Goal: Task Accomplishment & Management: Use online tool/utility

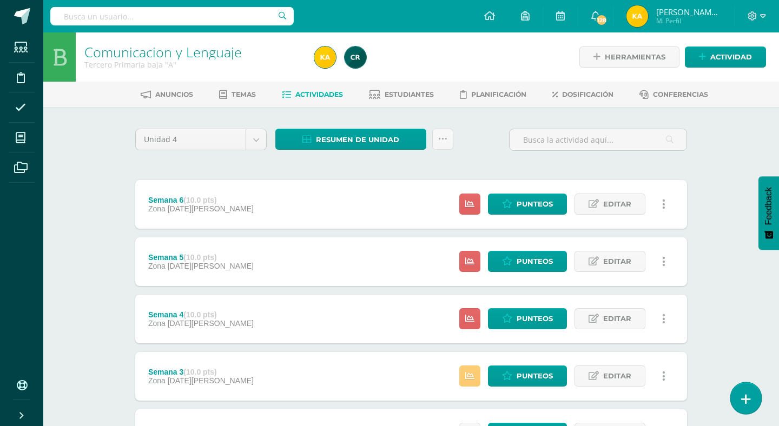
click at [739, 390] on link at bounding box center [746, 398] width 31 height 31
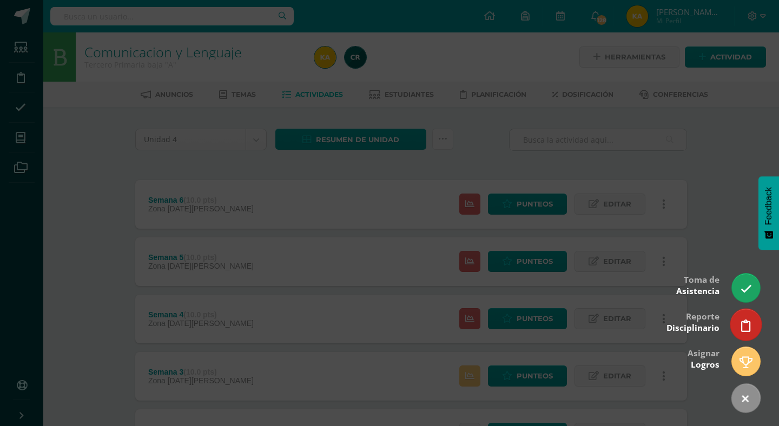
click at [743, 327] on icon at bounding box center [747, 326] width 10 height 12
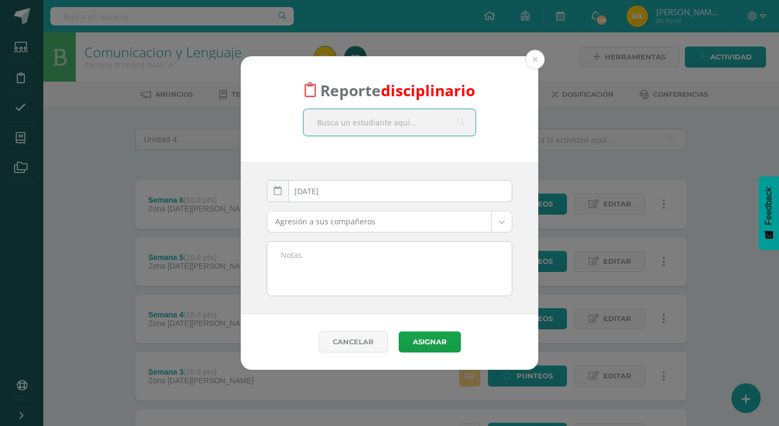
click at [432, 122] on input "text" at bounding box center [390, 122] width 172 height 27
type input "javier perez"
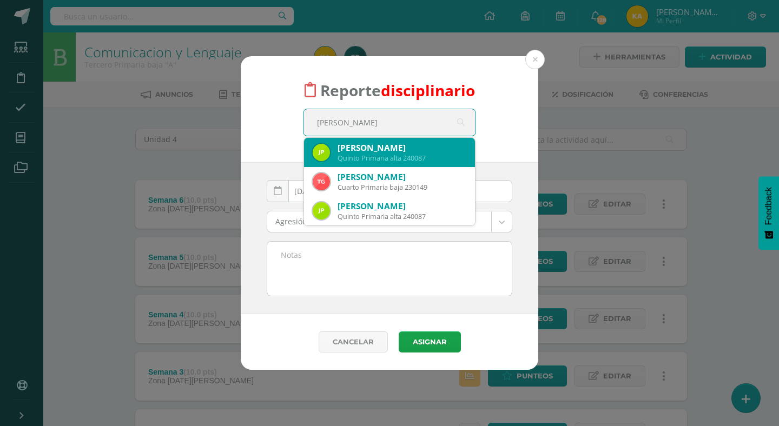
click at [349, 156] on div "Quinto Primaria alta 240087" at bounding box center [402, 158] width 129 height 9
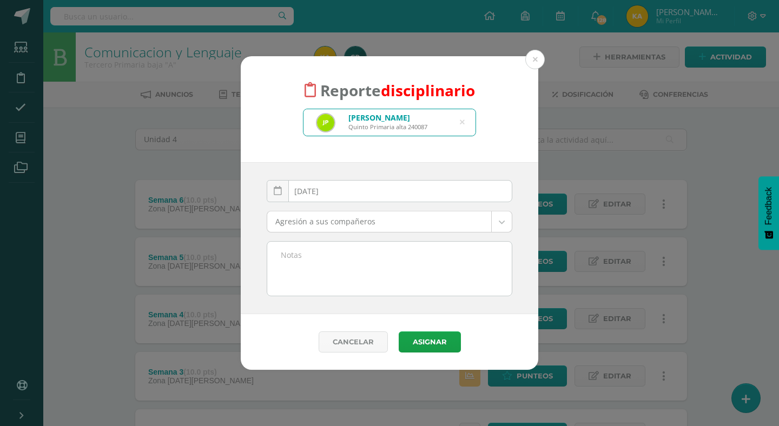
click at [351, 229] on body "Reporte disciplinario Javier Alessandro Pérez Salazar Quinto Primaria alta 2400…" at bounding box center [389, 380] width 779 height 760
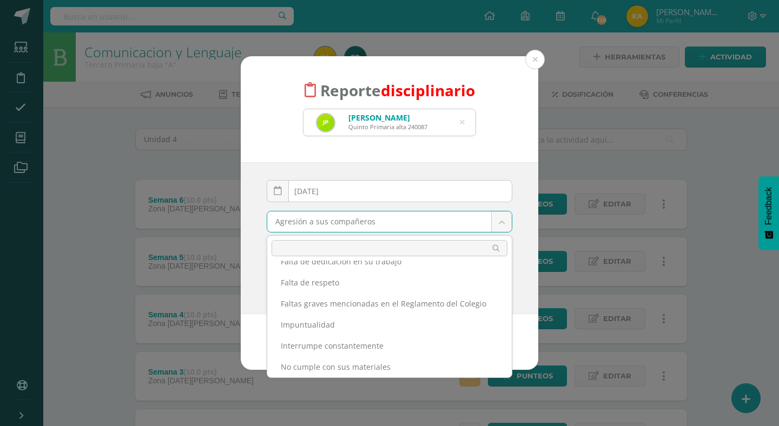
scroll to position [246, 0]
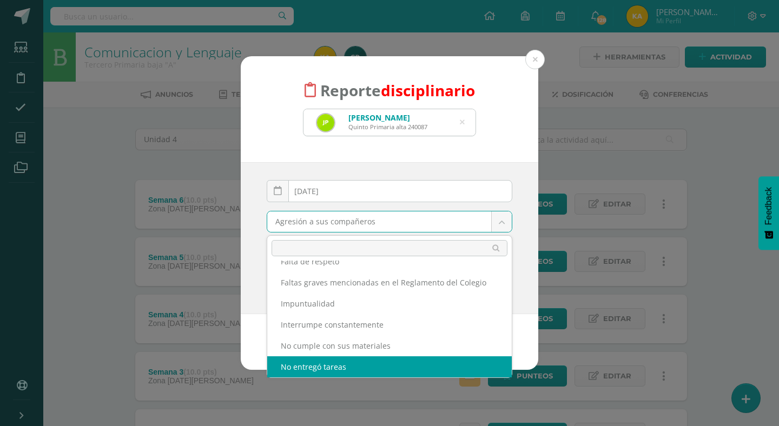
select select "5"
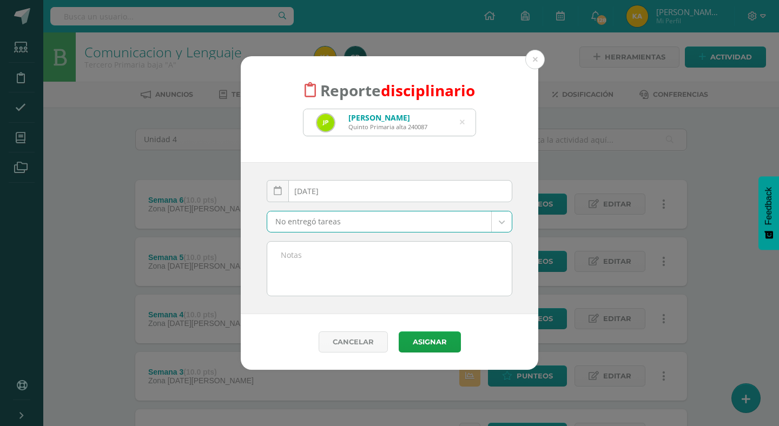
click at [306, 244] on textarea at bounding box center [389, 269] width 245 height 54
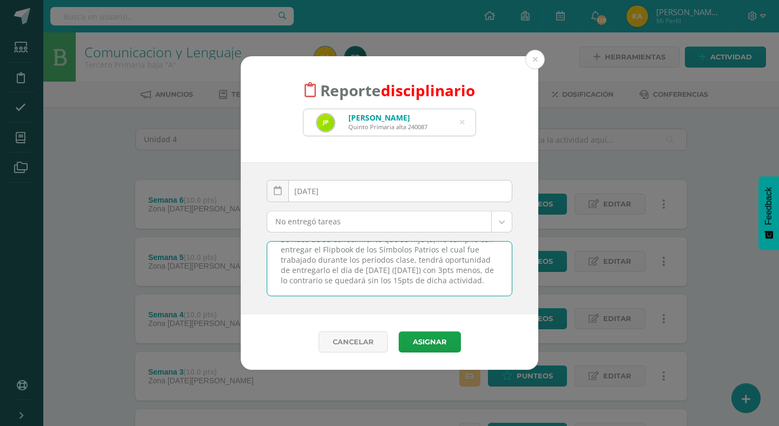
scroll to position [0, 0]
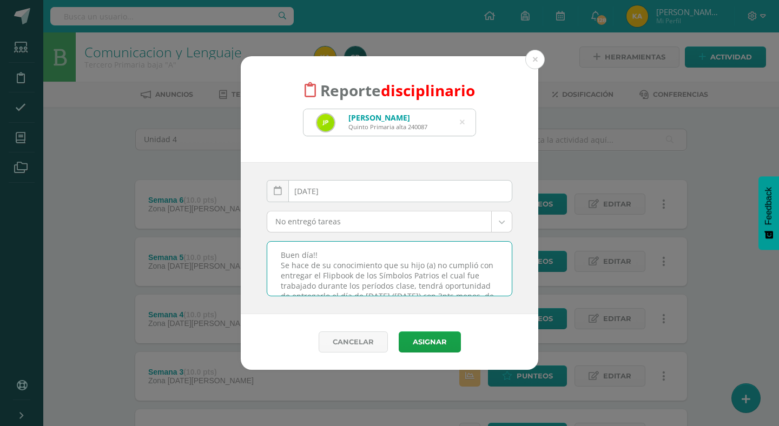
drag, startPoint x: 372, startPoint y: 290, endPoint x: 246, endPoint y: 232, distance: 139.0
click at [246, 232] on div "2025-09-10 September, 2025 Mo Tu We Th Fr Sa Su 1 2 3 4 5 6 7 8 9 10 11 12 13 1…" at bounding box center [390, 238] width 298 height 152
type textarea "Buen día!! Se hace de su conocimiento que su hijo (a) no cumplió con entregar e…"
click at [424, 352] on button "Asignar" at bounding box center [430, 342] width 62 height 21
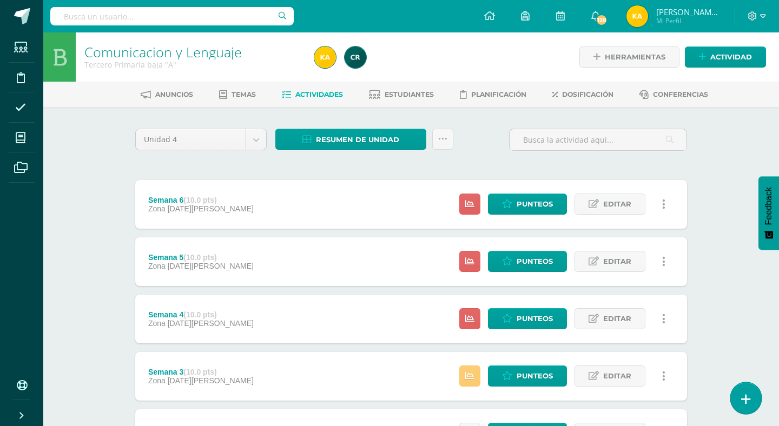
click at [743, 399] on icon at bounding box center [747, 399] width 10 height 12
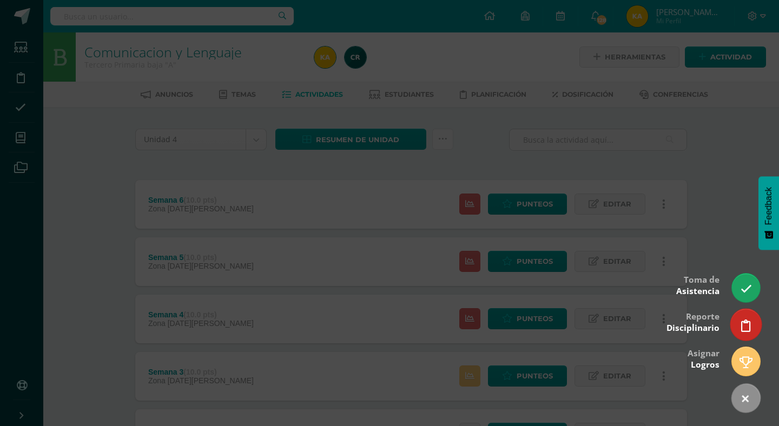
click at [742, 324] on link at bounding box center [746, 324] width 31 height 31
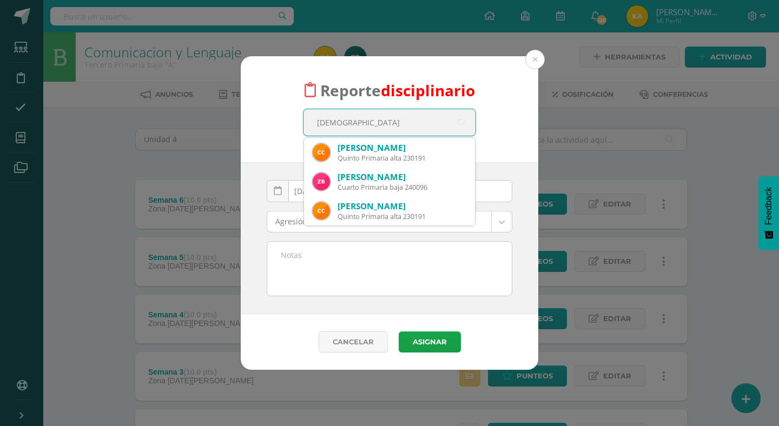
type input "cristian"
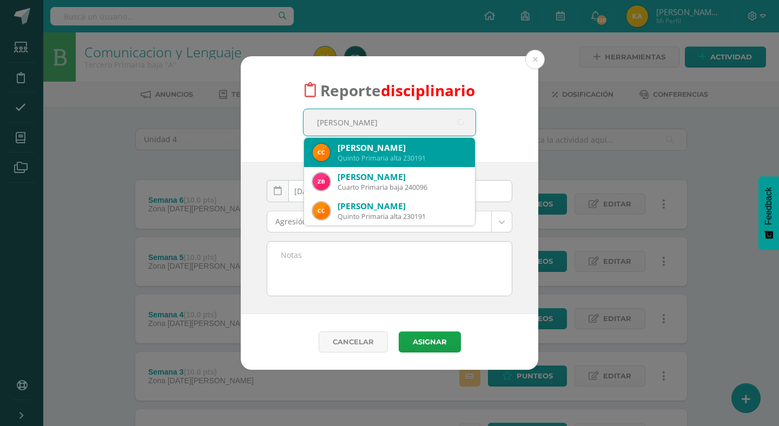
click at [398, 159] on div "Quinto Primaria alta 230191" at bounding box center [402, 158] width 129 height 9
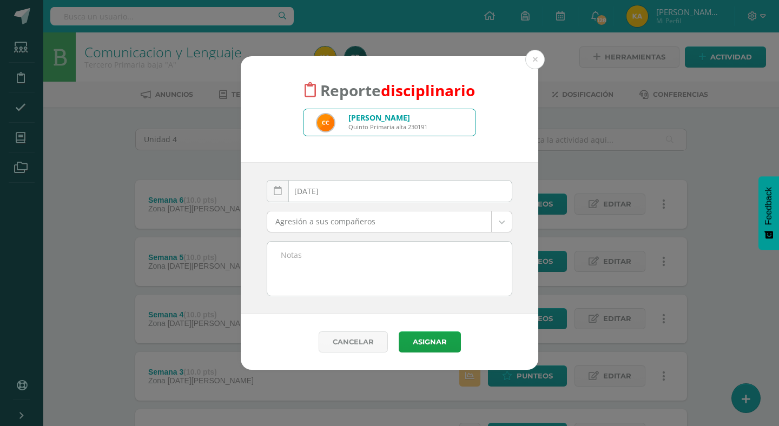
click at [380, 227] on body "Reporte disciplinario Cristian Gilberto Carrera Vega Quinto Primaria alta 23019…" at bounding box center [389, 380] width 779 height 760
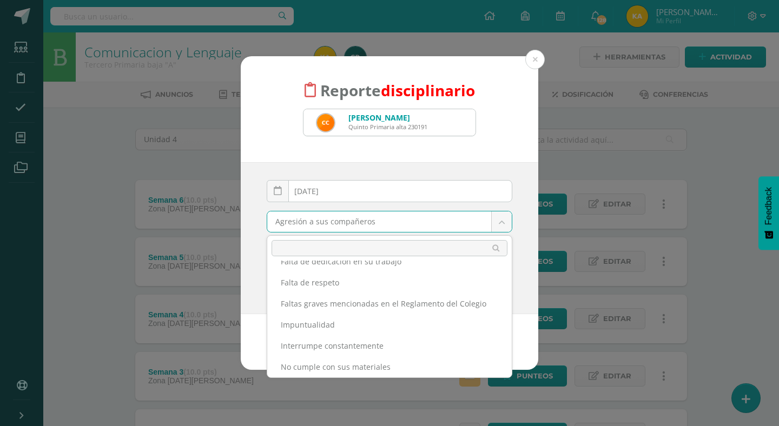
scroll to position [246, 0]
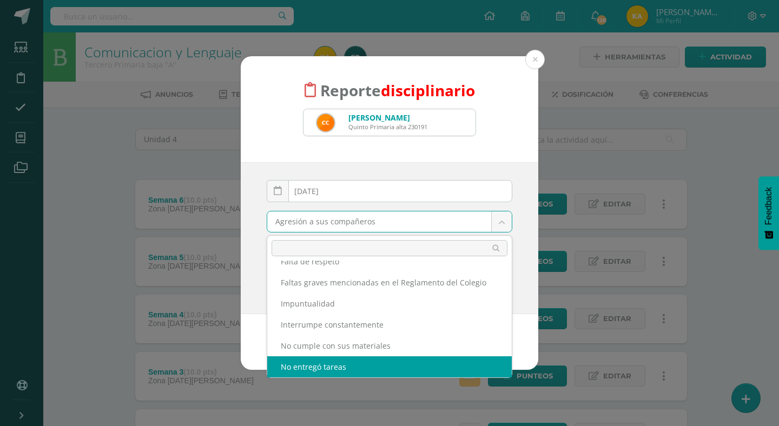
select select "5"
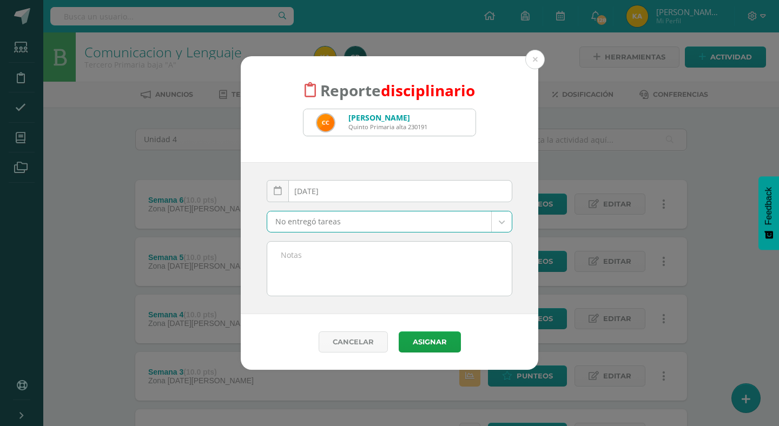
click at [344, 254] on textarea at bounding box center [389, 269] width 245 height 54
paste textarea "Buen día!! Se hace de su conocimiento que su hijo (a) no cumplió con entregar e…"
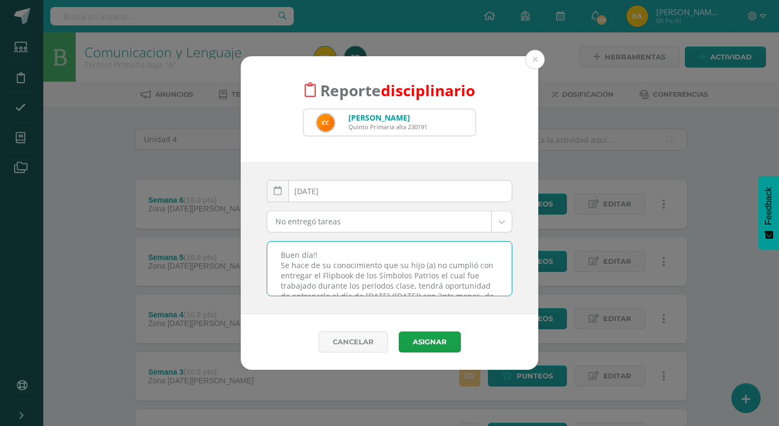
scroll to position [55, 0]
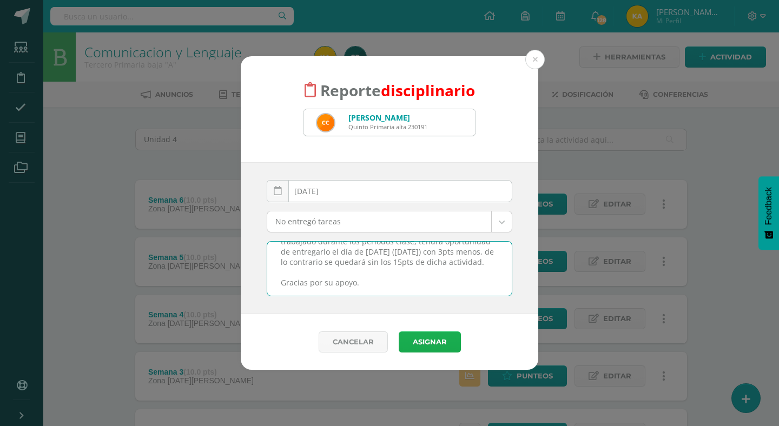
type textarea "Buen día!! Se hace de su conocimiento que su hijo (a) no cumplió con entregar e…"
click at [440, 333] on button "Asignar" at bounding box center [430, 342] width 62 height 21
